Goal: Information Seeking & Learning: Learn about a topic

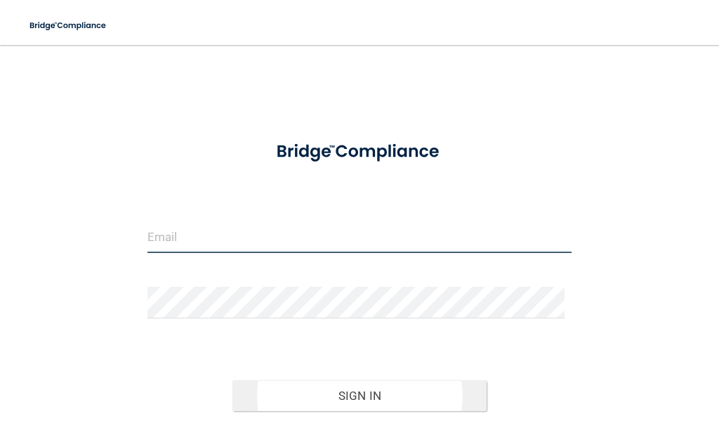
type input "[EMAIL_ADDRESS][DOMAIN_NAME]"
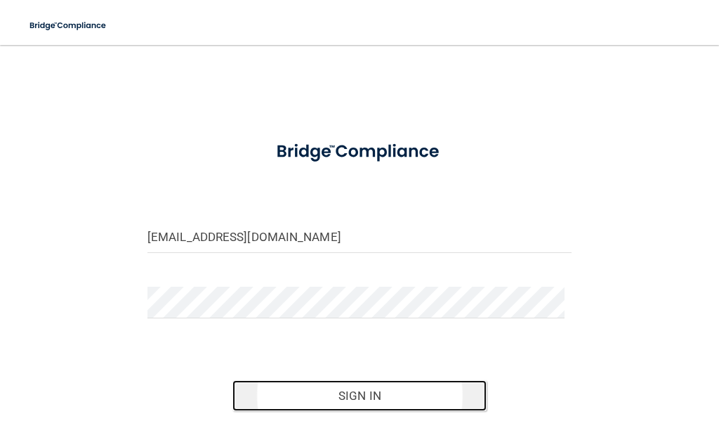
click at [350, 393] on button "Sign In" at bounding box center [359, 395] width 255 height 31
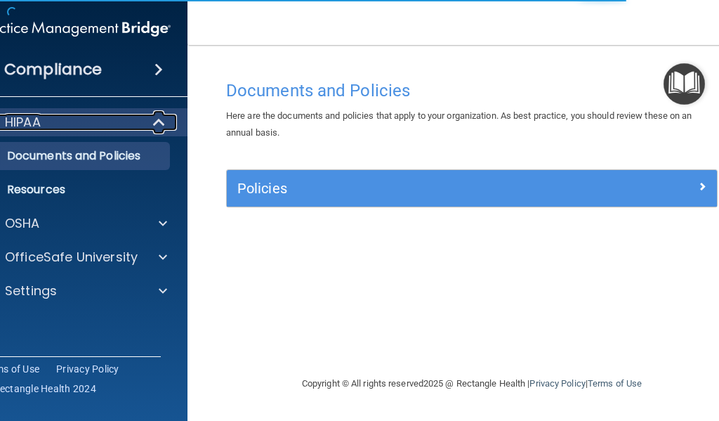
click at [160, 122] on span at bounding box center [160, 122] width 12 height 17
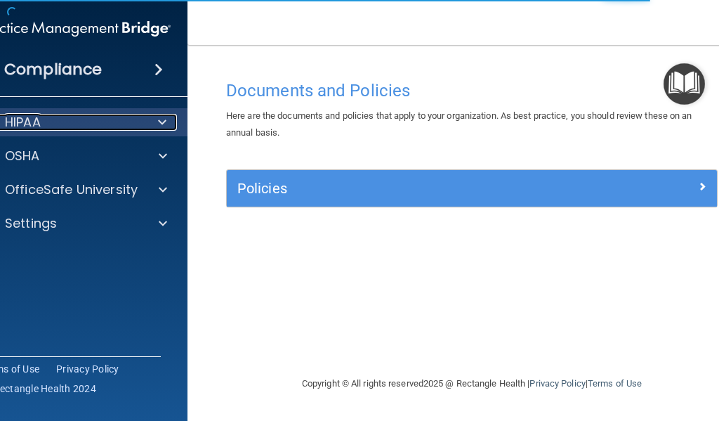
click at [160, 122] on span at bounding box center [162, 122] width 8 height 17
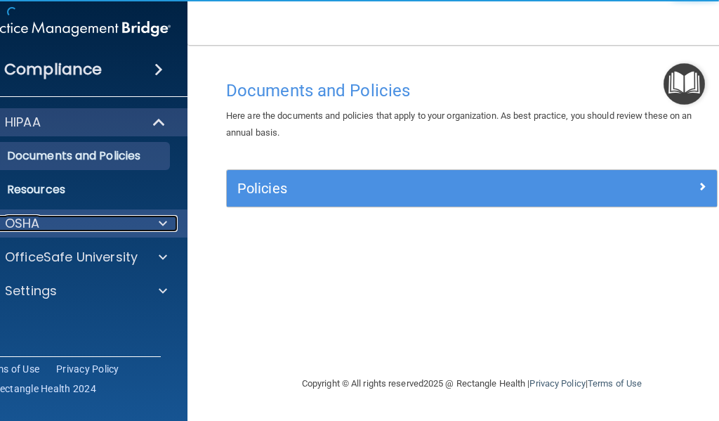
click at [158, 223] on div at bounding box center [160, 223] width 35 height 17
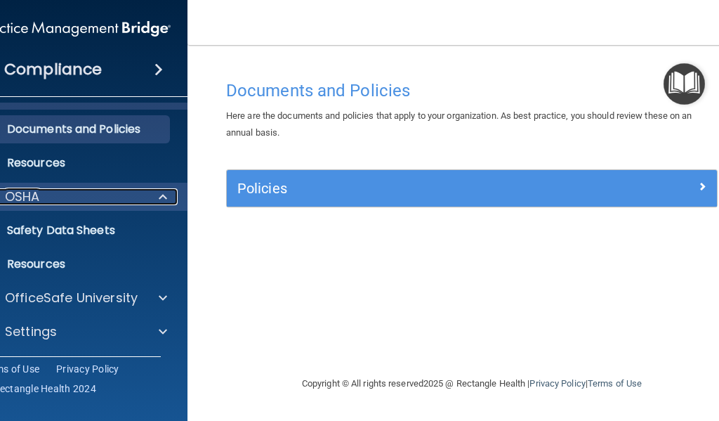
scroll to position [27, 0]
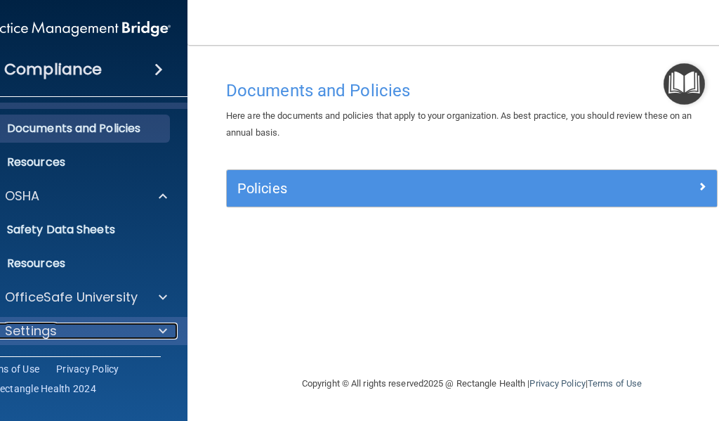
click at [152, 326] on div at bounding box center [160, 330] width 35 height 17
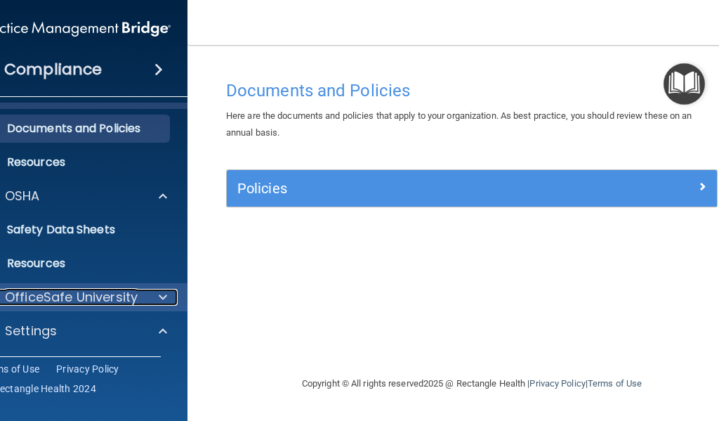
click at [162, 303] on span at bounding box center [163, 297] width 8 height 17
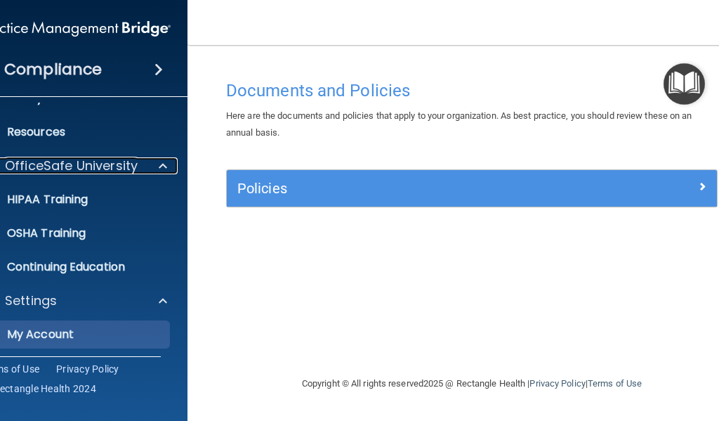
scroll to position [196, 0]
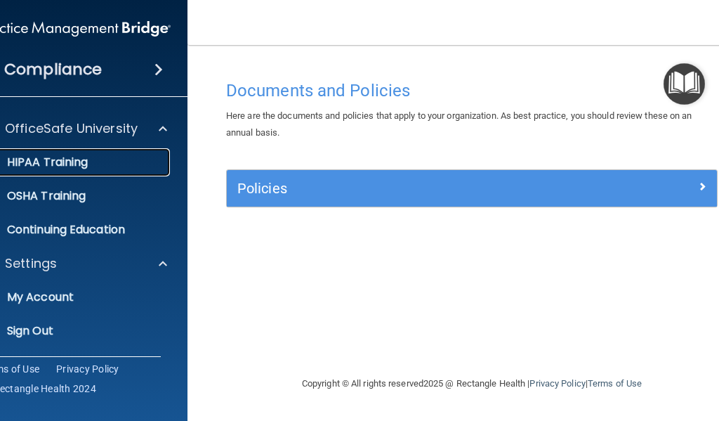
click at [86, 161] on p "HIPAA Training" at bounding box center [30, 162] width 116 height 14
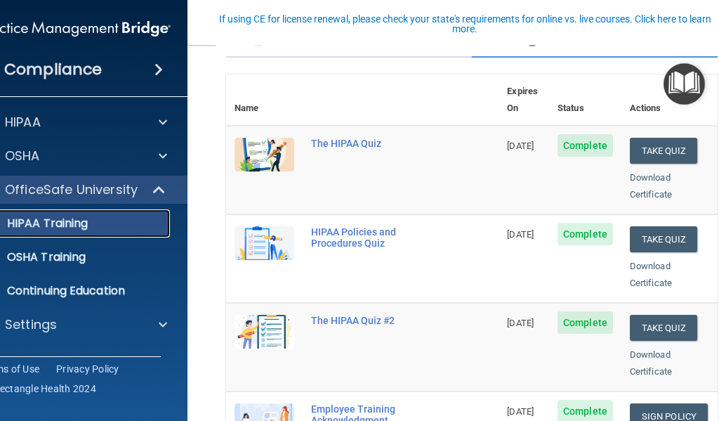
scroll to position [140, 0]
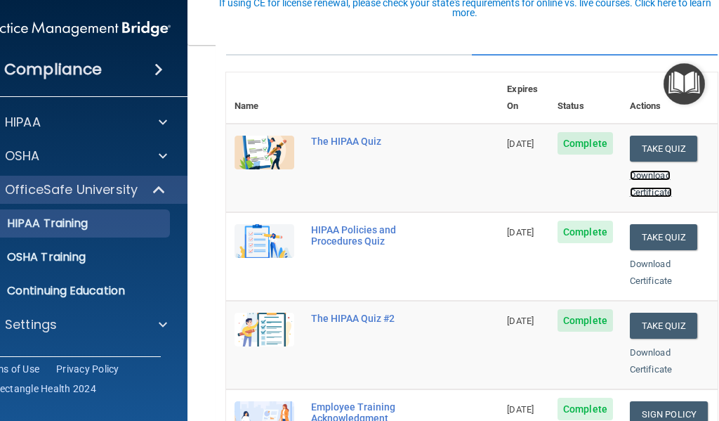
click at [662, 171] on link "Download Certificate" at bounding box center [651, 183] width 42 height 27
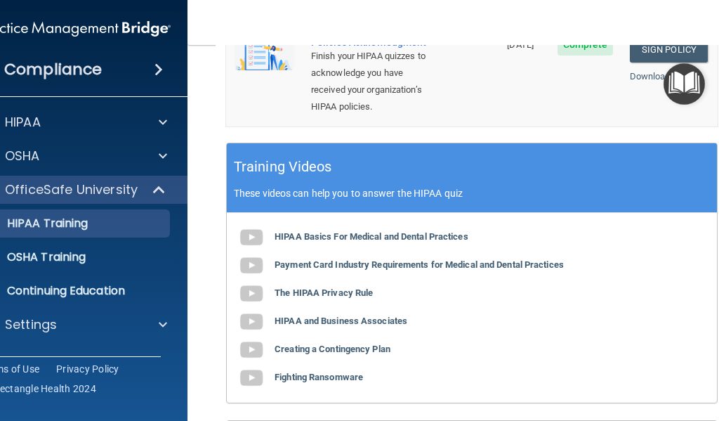
scroll to position [632, 0]
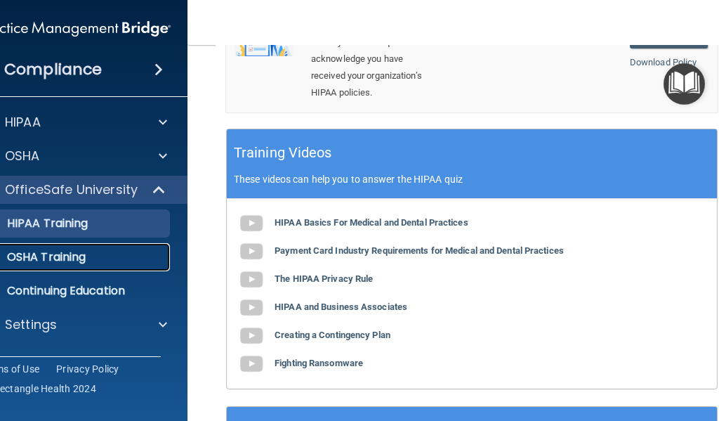
click at [58, 263] on p "OSHA Training" at bounding box center [29, 257] width 114 height 14
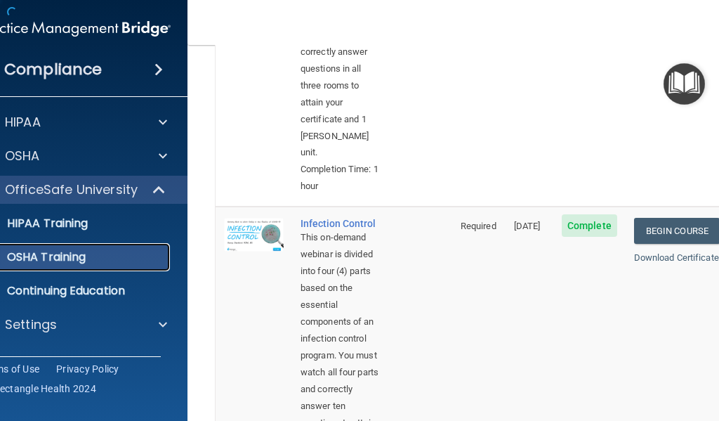
scroll to position [666, 0]
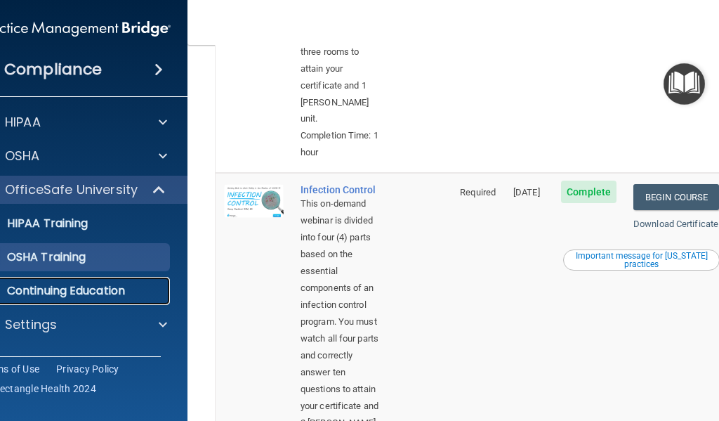
click at [67, 289] on p "Continuing Education" at bounding box center [68, 291] width 192 height 14
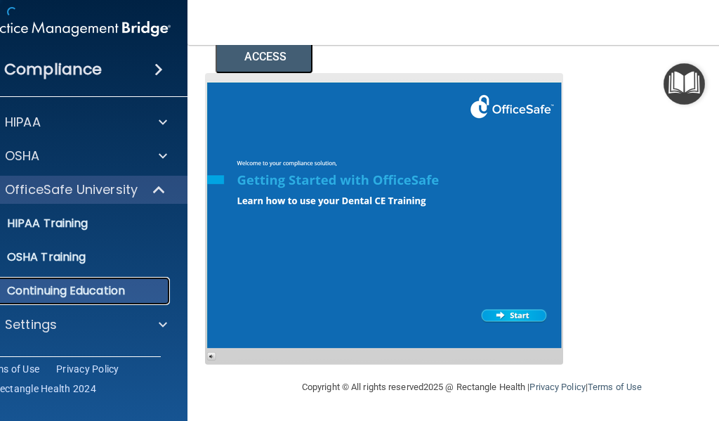
scroll to position [294, 0]
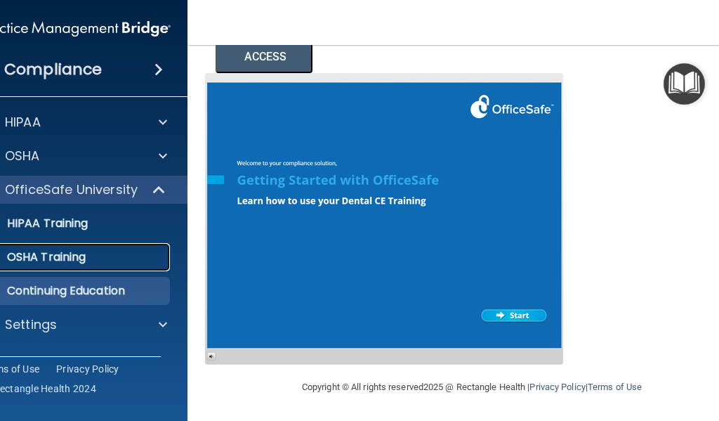
click at [80, 266] on link "OSHA Training" at bounding box center [59, 257] width 221 height 28
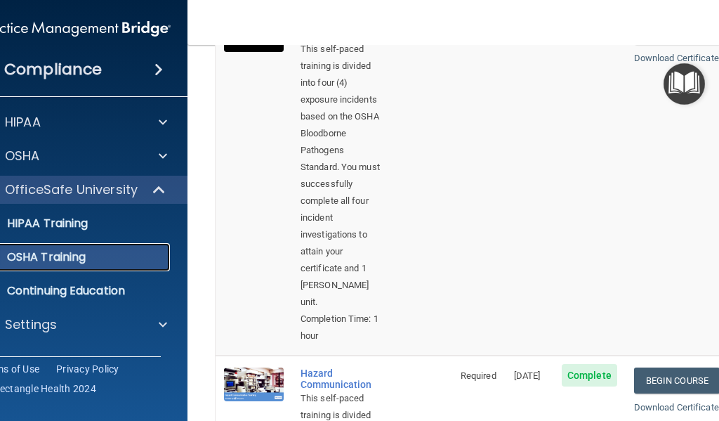
scroll to position [107, 0]
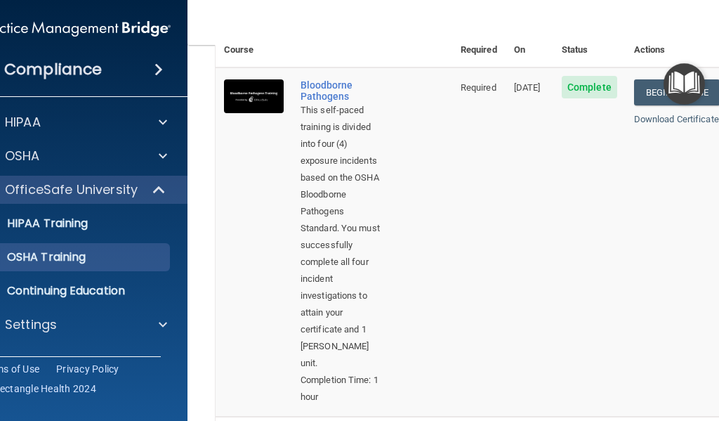
click at [584, 76] on span "Complete" at bounding box center [589, 87] width 55 height 22
click at [586, 76] on span "Complete" at bounding box center [589, 87] width 55 height 22
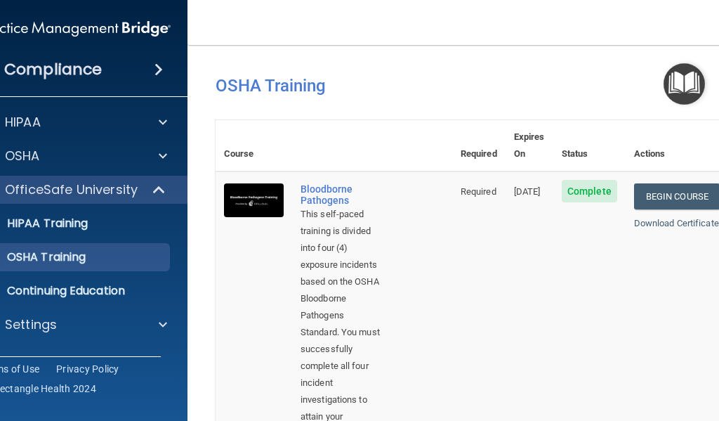
scroll to position [0, 0]
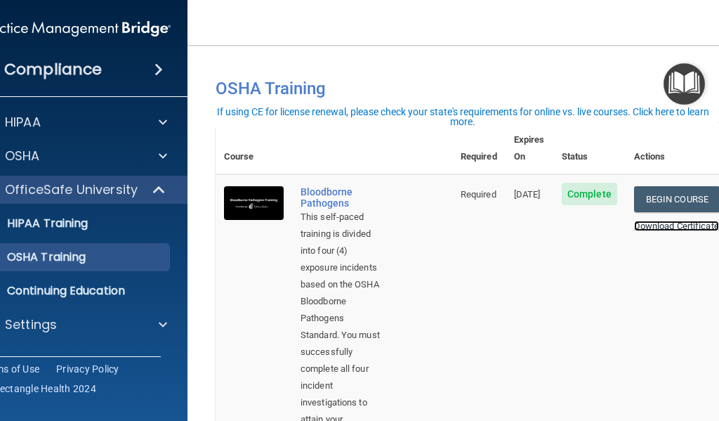
click at [651, 220] on link "Download Certificate" at bounding box center [676, 225] width 85 height 11
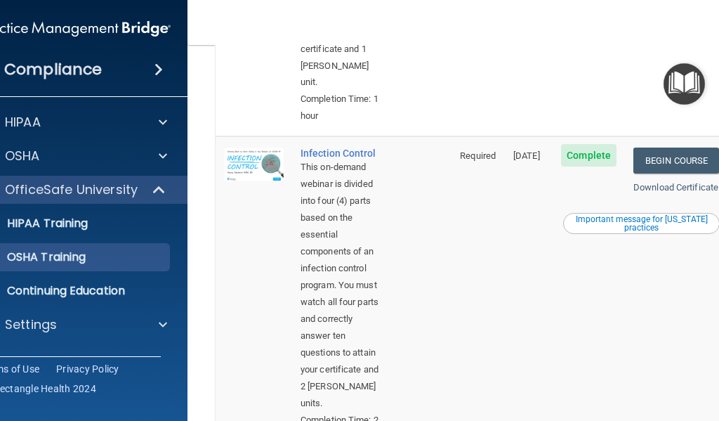
scroll to position [772, 0]
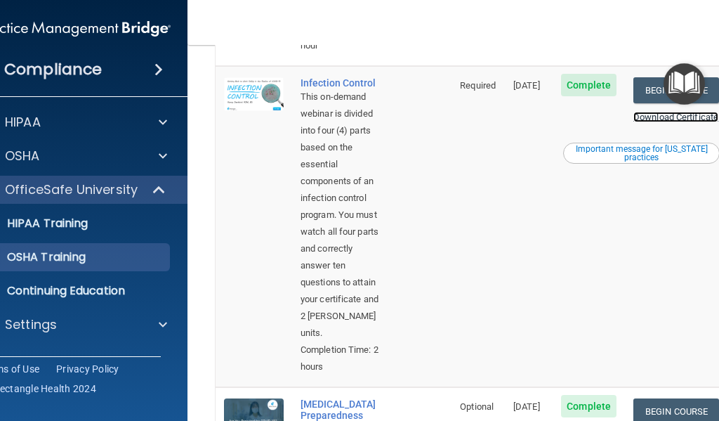
click at [652, 122] on link "Download Certificate" at bounding box center [675, 117] width 85 height 11
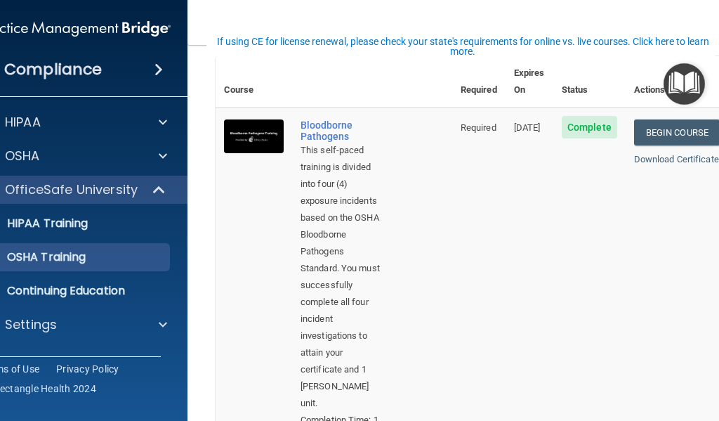
scroll to position [70, 0]
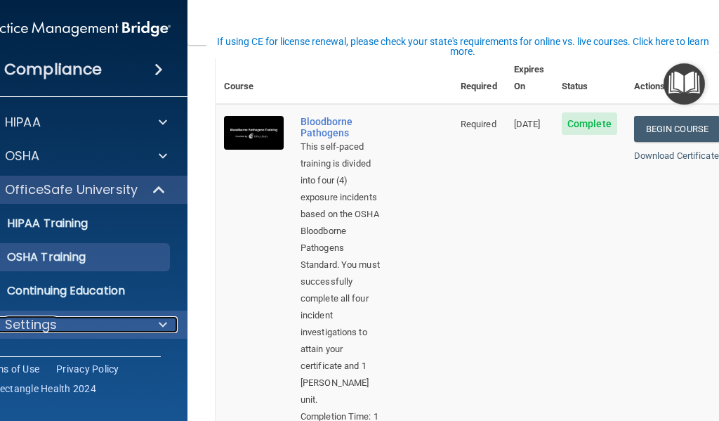
click at [40, 326] on p "Settings" at bounding box center [31, 324] width 52 height 17
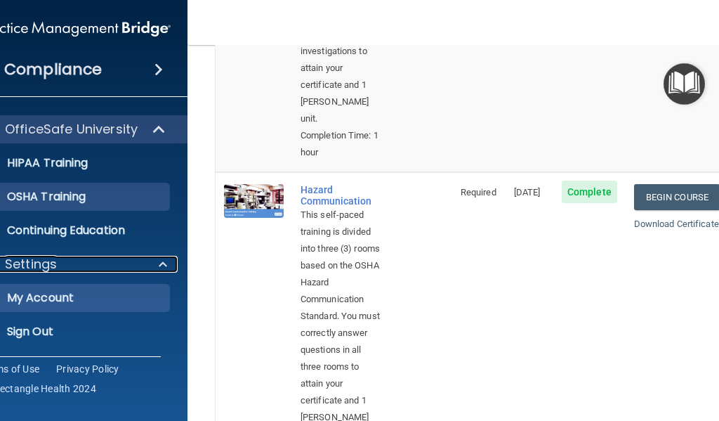
scroll to position [61, 0]
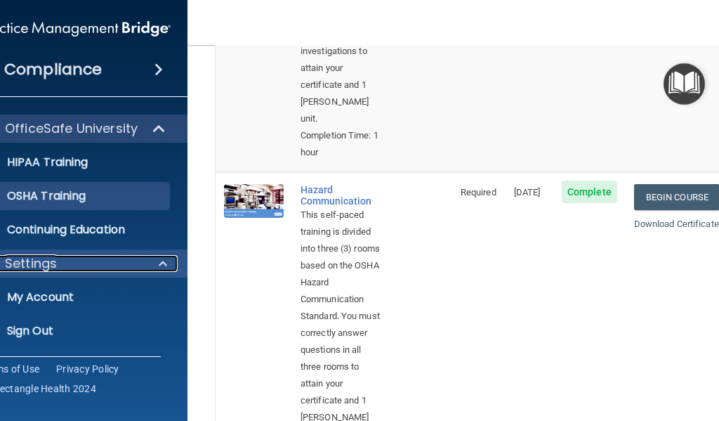
click at [79, 265] on div "Settings" at bounding box center [56, 263] width 174 height 17
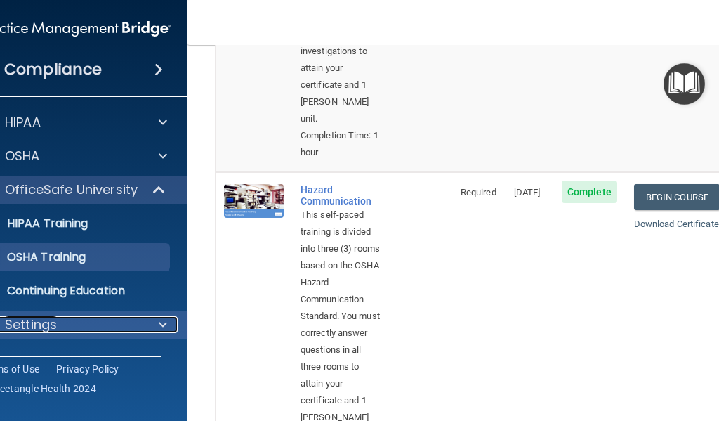
scroll to position [0, 0]
click at [43, 323] on p "Settings" at bounding box center [31, 324] width 52 height 17
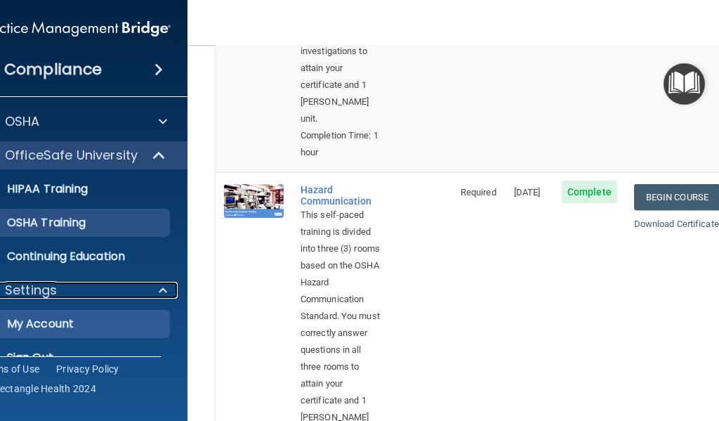
scroll to position [61, 0]
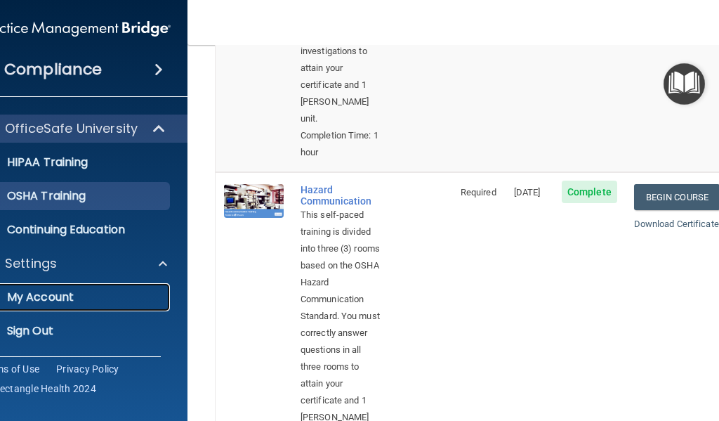
click at [32, 298] on p "My Account" at bounding box center [68, 297] width 192 height 14
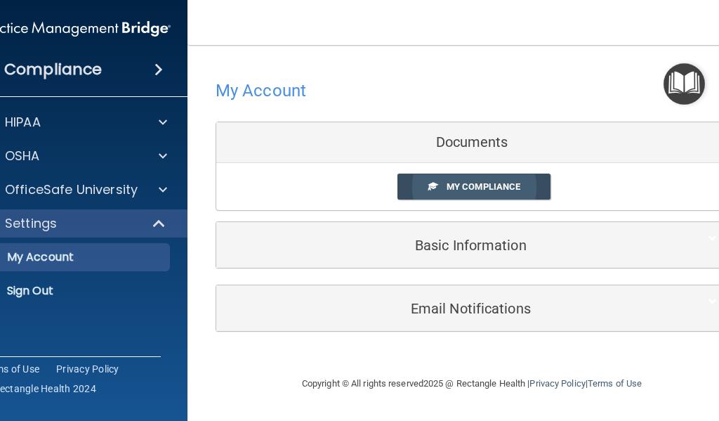
click at [502, 191] on span "My Compliance" at bounding box center [484, 186] width 74 height 11
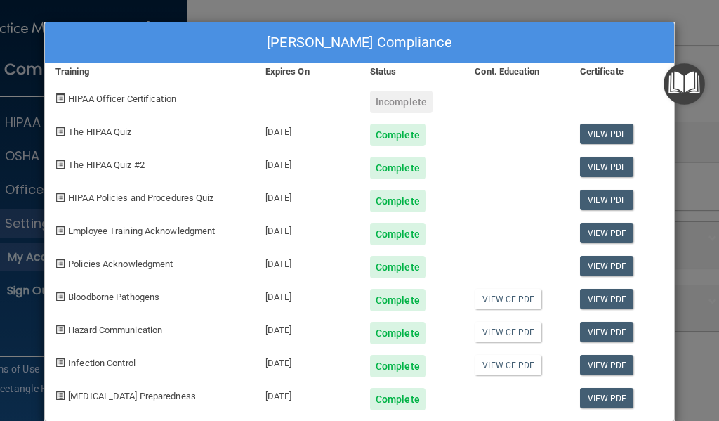
scroll to position [22, 0]
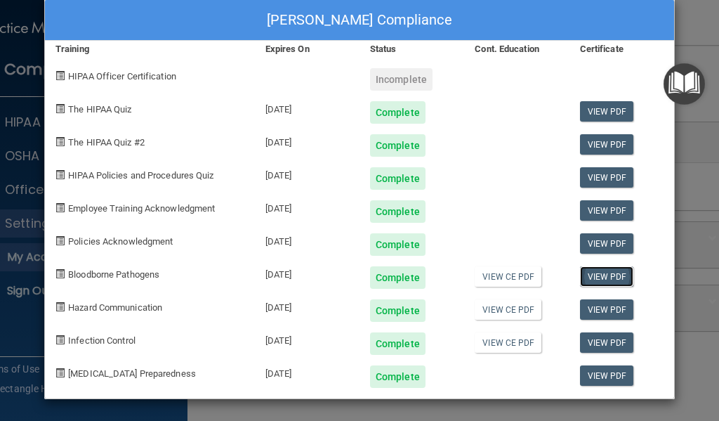
click at [609, 278] on link "View PDF" at bounding box center [607, 276] width 54 height 20
click at [499, 277] on link "View CE PDF" at bounding box center [508, 276] width 67 height 20
click at [516, 309] on link "View CE PDF" at bounding box center [508, 309] width 67 height 20
click at [515, 346] on link "View CE PDF" at bounding box center [508, 342] width 67 height 20
click at [588, 108] on link "View PDF" at bounding box center [607, 111] width 54 height 20
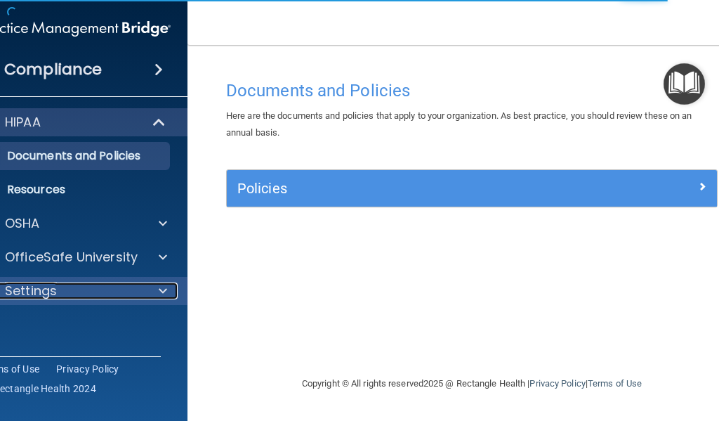
click at [106, 285] on div "Settings" at bounding box center [56, 290] width 174 height 17
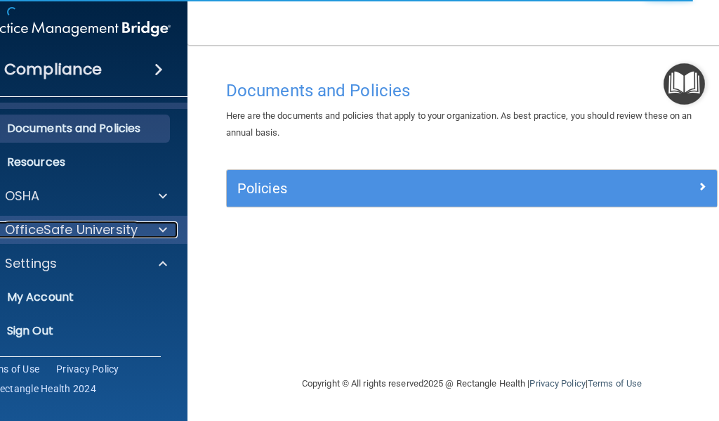
click at [110, 226] on p "OfficeSafe University" at bounding box center [71, 229] width 133 height 17
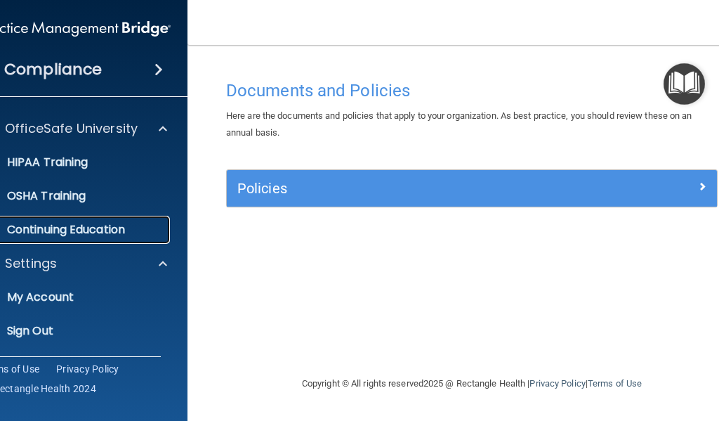
click at [104, 226] on p "Continuing Education" at bounding box center [68, 230] width 192 height 14
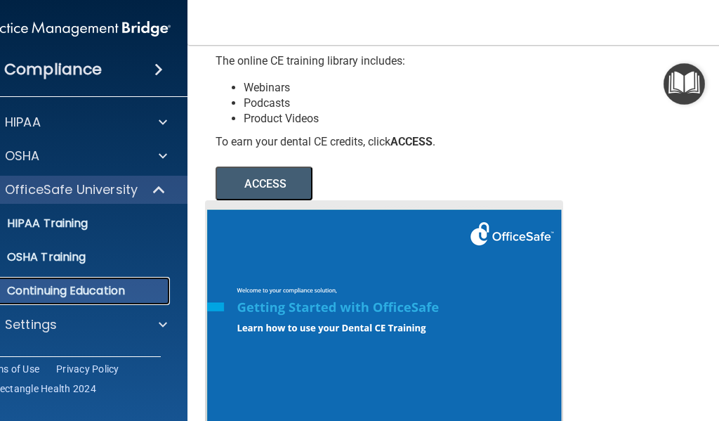
scroll to position [211, 0]
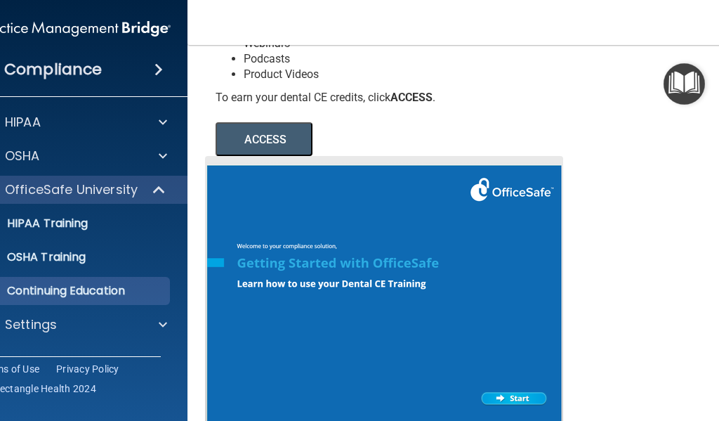
click at [281, 142] on button "ACCESS" at bounding box center [264, 139] width 97 height 34
